Goal: Book appointment/travel/reservation

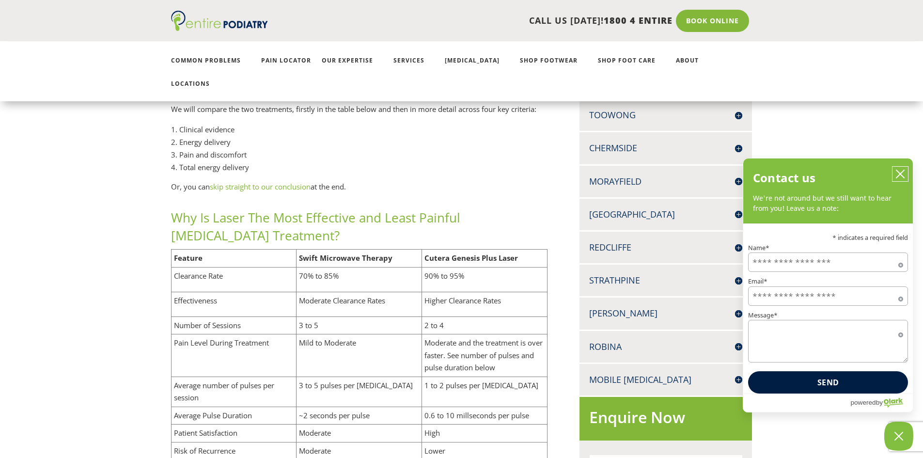
click at [903, 176] on icon "close chatbox" at bounding box center [900, 174] width 10 height 10
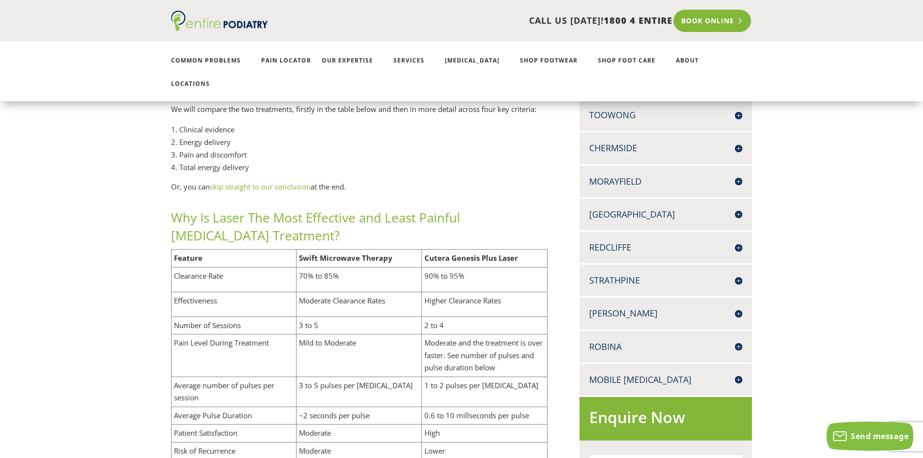
click at [701, 27] on link "Book Online" at bounding box center [712, 21] width 78 height 22
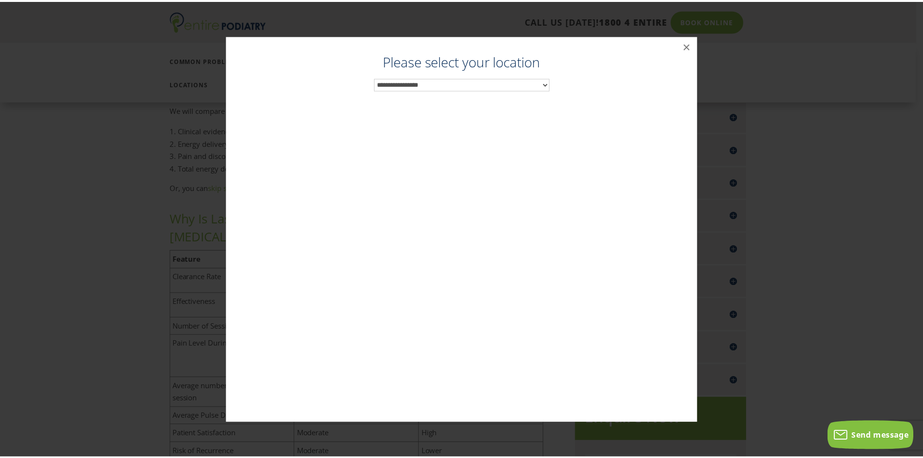
scroll to position [322, 0]
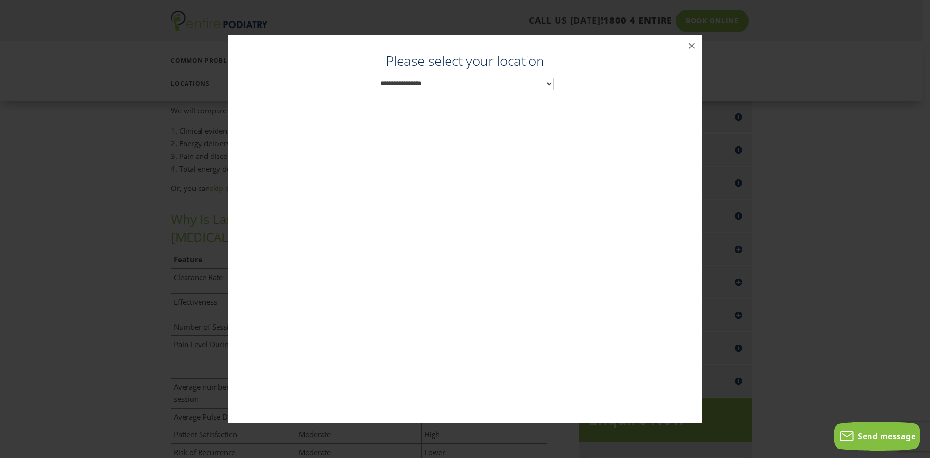
click at [541, 84] on select "**********" at bounding box center [465, 83] width 177 height 13
click at [685, 44] on button "×" at bounding box center [691, 45] width 21 height 21
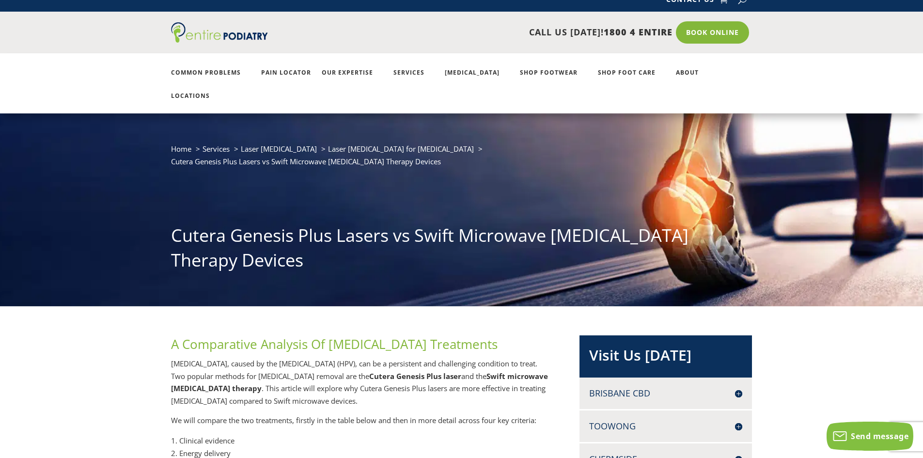
scroll to position [12, 0]
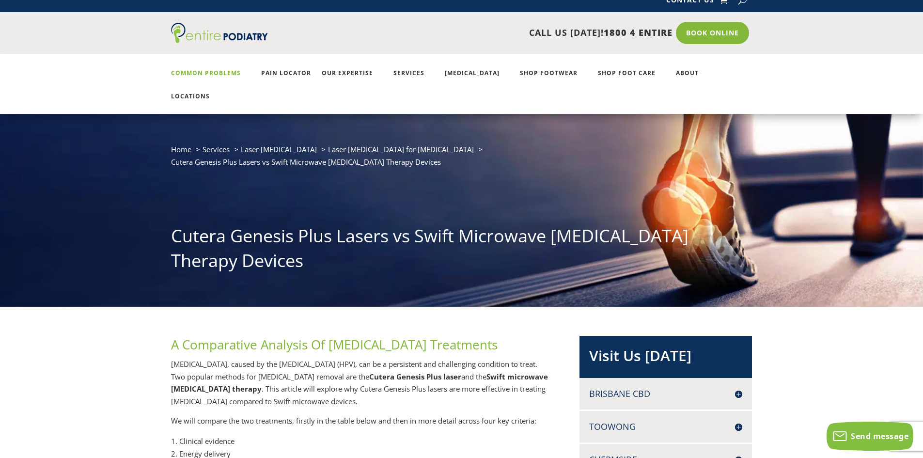
click at [193, 73] on link "Common Problems" at bounding box center [210, 80] width 79 height 21
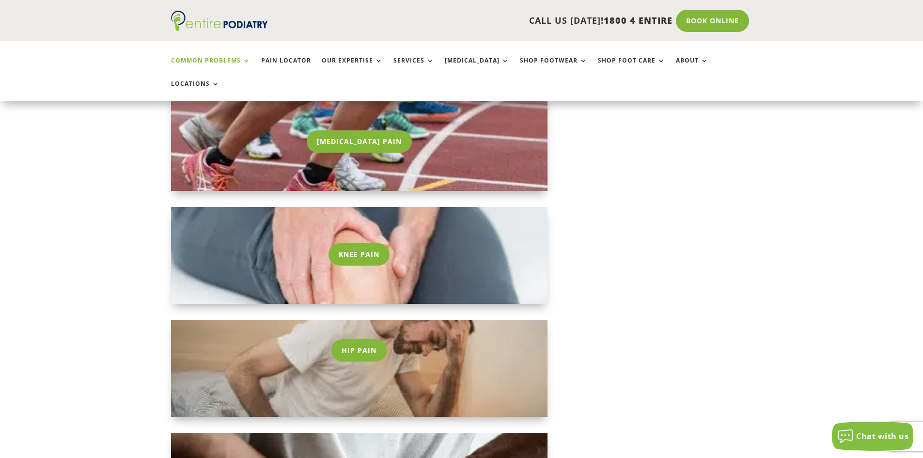
scroll to position [1007, 0]
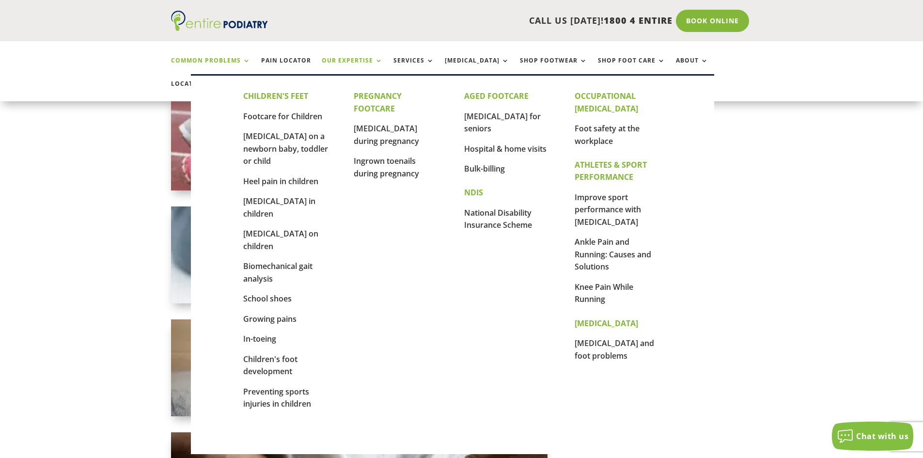
click at [354, 57] on link "Our Expertise" at bounding box center [352, 67] width 61 height 21
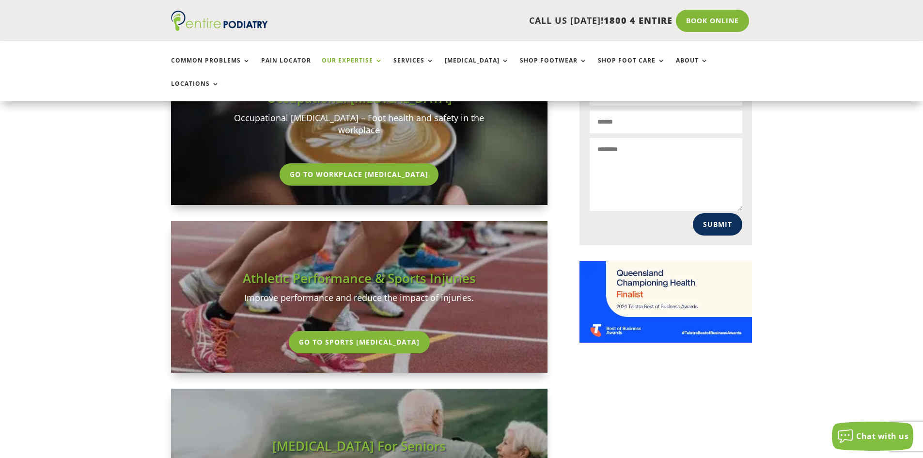
scroll to position [659, 0]
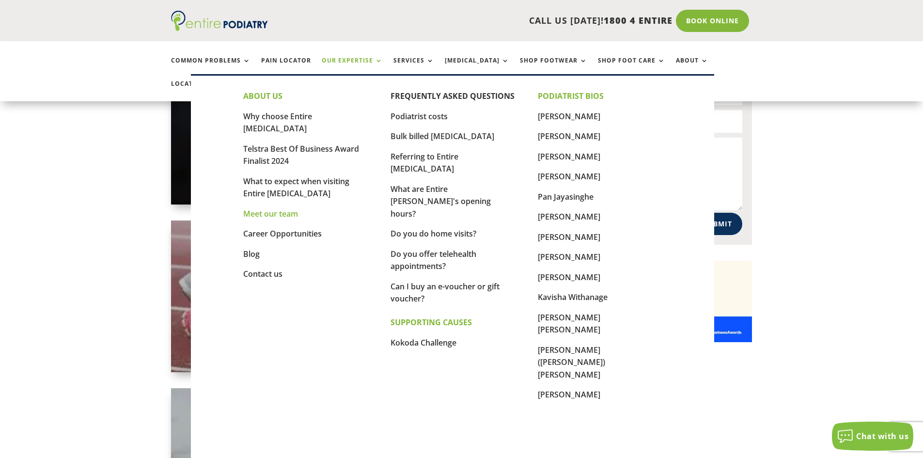
click at [266, 208] on link "Meet our team" at bounding box center [270, 213] width 55 height 11
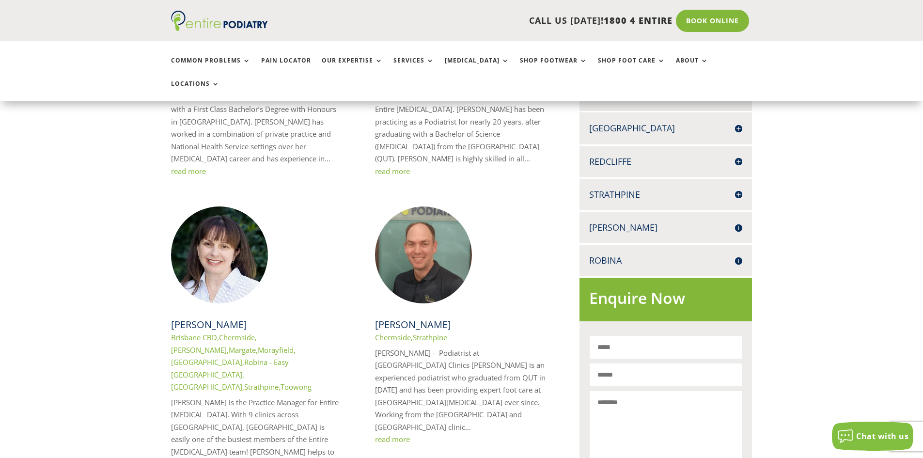
scroll to position [387, 0]
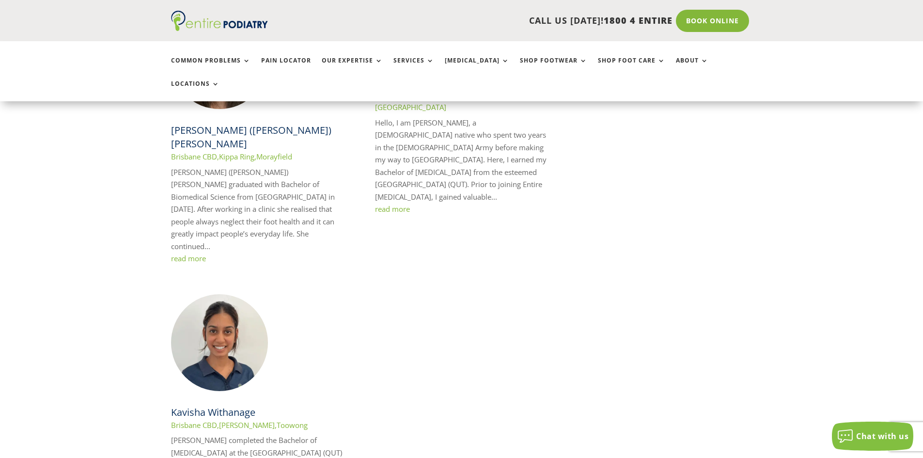
scroll to position [1705, 0]
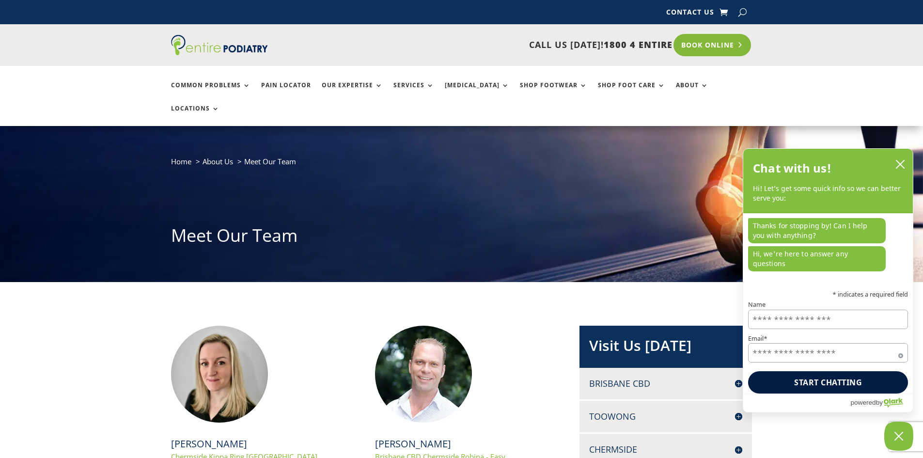
click at [731, 37] on link "Book Online" at bounding box center [712, 45] width 78 height 22
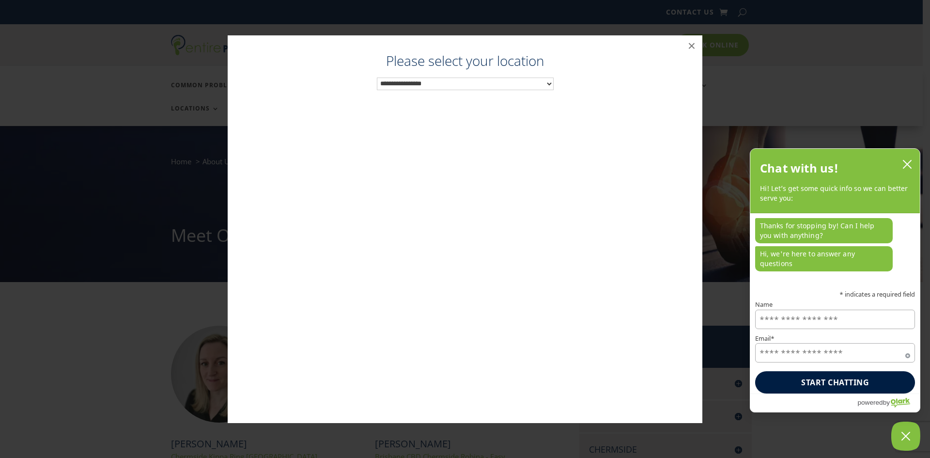
click at [528, 87] on select "**********" at bounding box center [465, 83] width 177 height 13
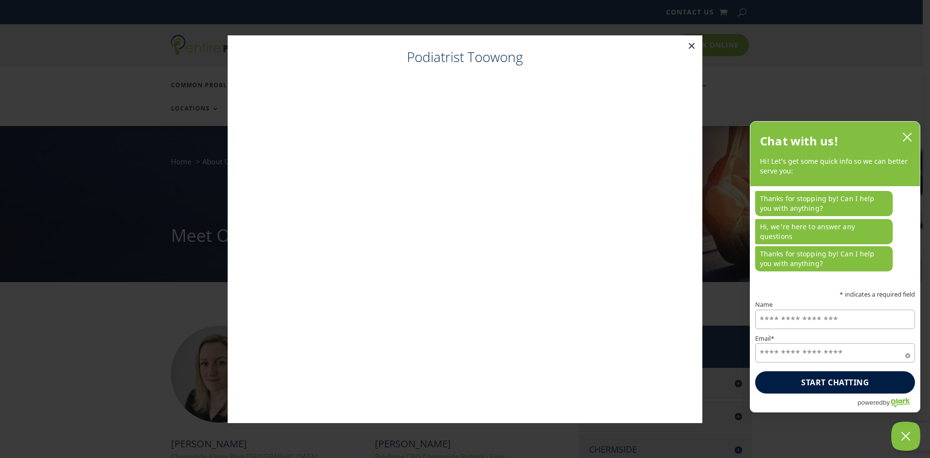
click at [698, 49] on button "×" at bounding box center [691, 45] width 21 height 21
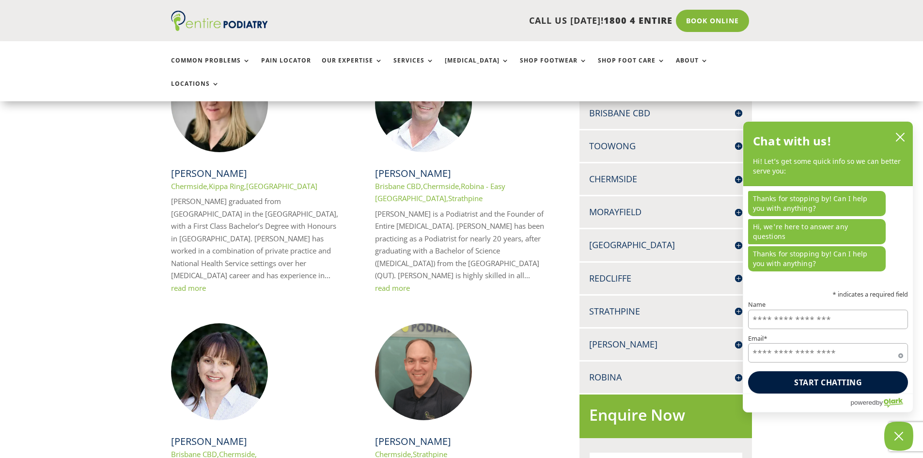
scroll to position [271, 0]
